Goal: Task Accomplishment & Management: Manage account settings

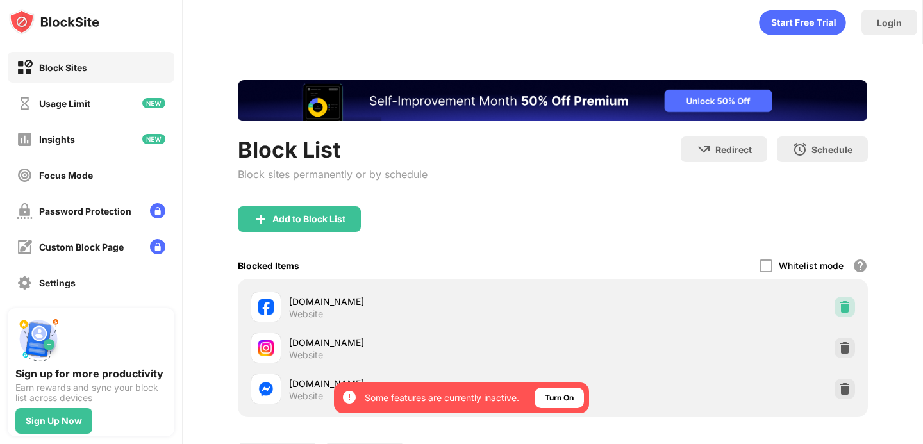
click at [838, 302] on img at bounding box center [844, 307] width 13 height 13
